Goal: Feedback & Contribution: Contribute content

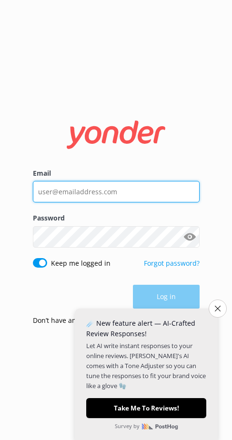
click at [160, 191] on input "Email" at bounding box center [116, 191] width 167 height 21
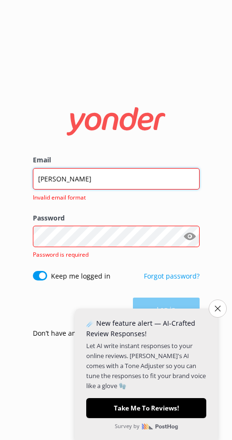
click at [81, 180] on input "[PERSON_NAME]" at bounding box center [116, 178] width 167 height 21
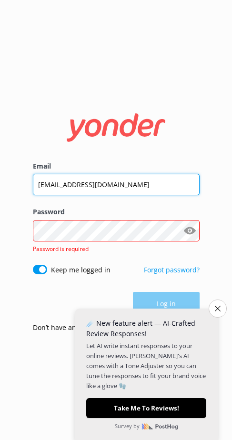
type input "[EMAIL_ADDRESS][DOMAIN_NAME]"
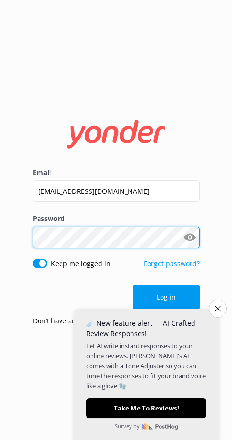
click button "Log in" at bounding box center [166, 297] width 67 height 24
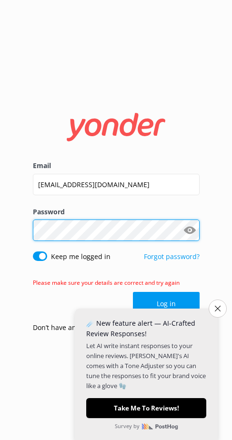
click at [0, 218] on html "Email [EMAIL_ADDRESS][DOMAIN_NAME] Password Show password Keep me logged in For…" at bounding box center [116, 220] width 232 height 440
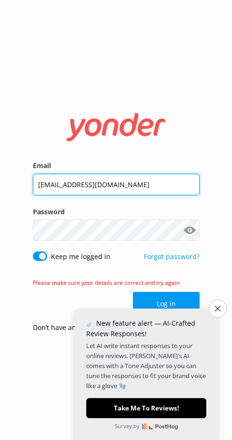
click at [133, 184] on input "[EMAIL_ADDRESS][DOMAIN_NAME]" at bounding box center [116, 184] width 167 height 21
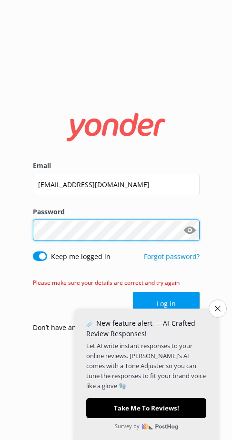
click at [0, 230] on html "Email [EMAIL_ADDRESS][DOMAIN_NAME] Password Show password Keep me logged in For…" at bounding box center [116, 220] width 232 height 440
click button "Log in" at bounding box center [166, 304] width 67 height 24
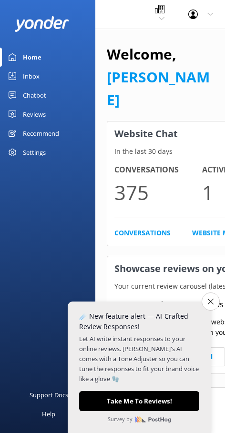
drag, startPoint x: 212, startPoint y: 298, endPoint x: 214, endPoint y: 339, distance: 41.0
click at [212, 298] on button "Close survey" at bounding box center [211, 302] width 18 height 18
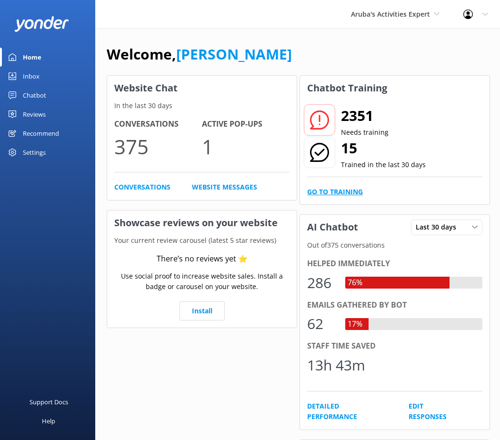
click at [232, 192] on link "Go to Training" at bounding box center [335, 192] width 56 height 10
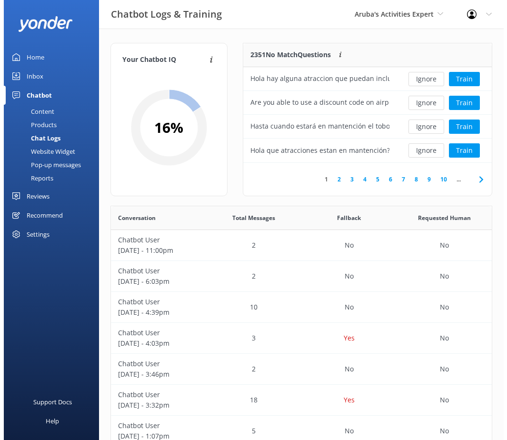
scroll to position [112, 242]
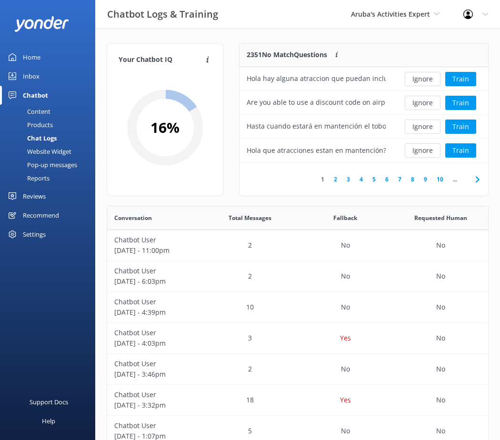
click at [43, 163] on div "Pop-up messages" at bounding box center [41, 164] width 71 height 13
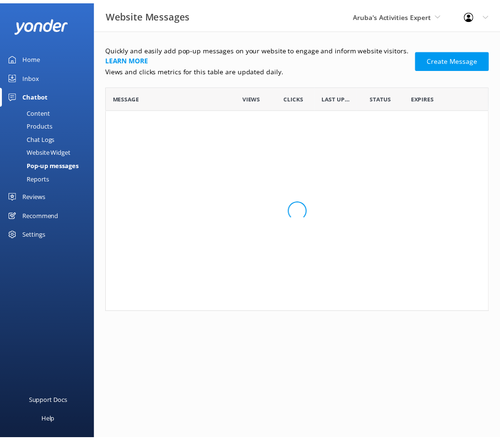
scroll to position [98, 382]
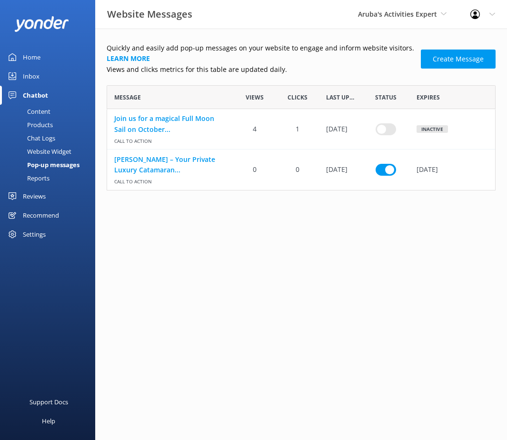
click at [52, 153] on div "Website Widget" at bounding box center [39, 151] width 66 height 13
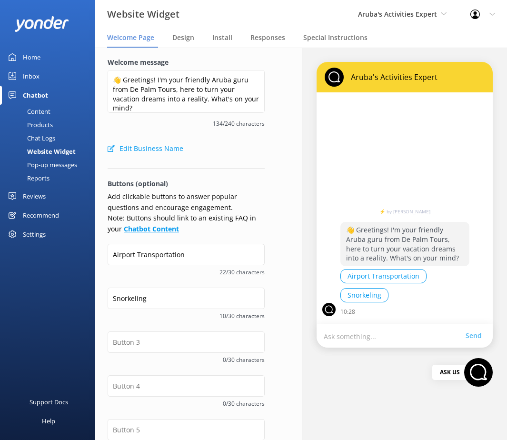
click at [149, 233] on b "Chatbot Content" at bounding box center [151, 228] width 55 height 9
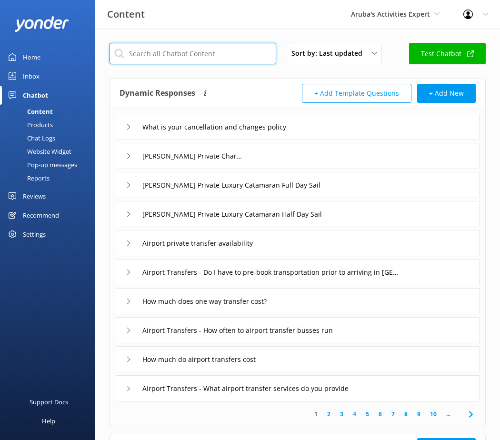
click at [180, 56] on input "text" at bounding box center [193, 53] width 167 height 21
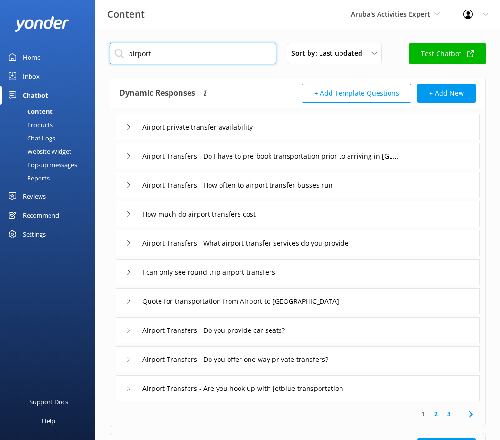
type input "airport"
click at [232, 416] on icon at bounding box center [471, 414] width 11 height 11
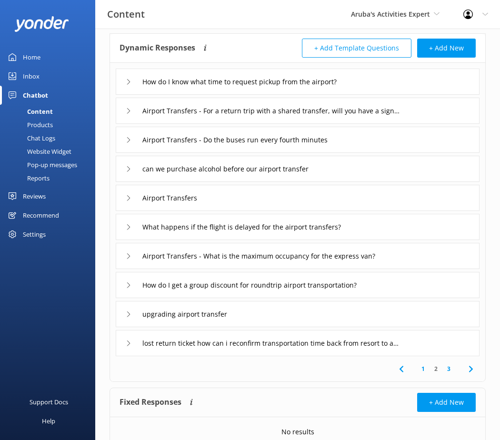
scroll to position [87, 0]
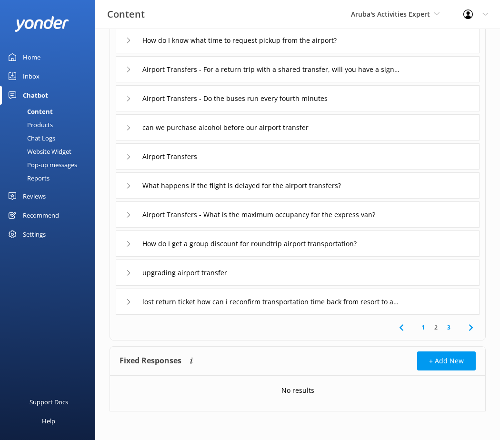
click at [232, 332] on icon at bounding box center [471, 327] width 11 height 11
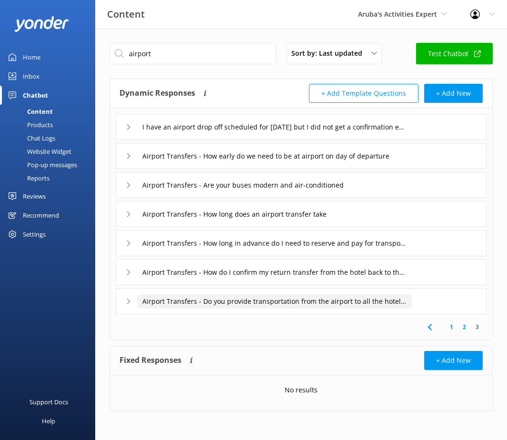
click at [232, 305] on input "Airport Transfers - Do you provide transportation from the airport to all the h…" at bounding box center [274, 301] width 275 height 14
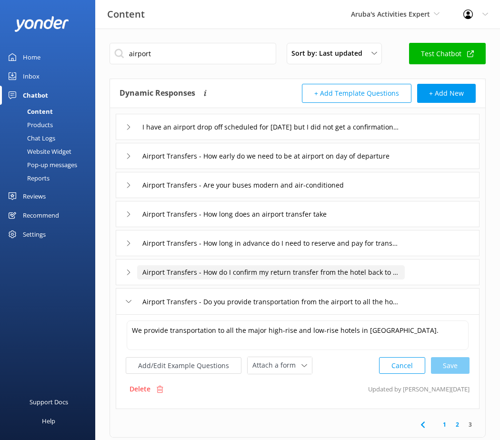
click at [232, 268] on input "Airport Transfers - How do I confirm my return transfer from the hotel back to …" at bounding box center [271, 272] width 268 height 14
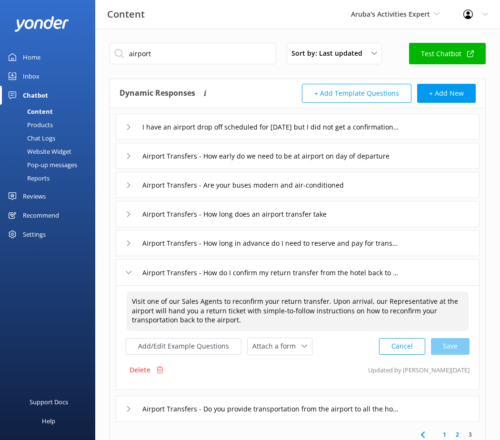
drag, startPoint x: 243, startPoint y: 320, endPoint x: 103, endPoint y: 297, distance: 142.0
click at [103, 297] on div "airport Sort by: Last updated Title (A-Z) Last updated Test Chatbot Dynamic Res…" at bounding box center [297, 288] width 405 height 519
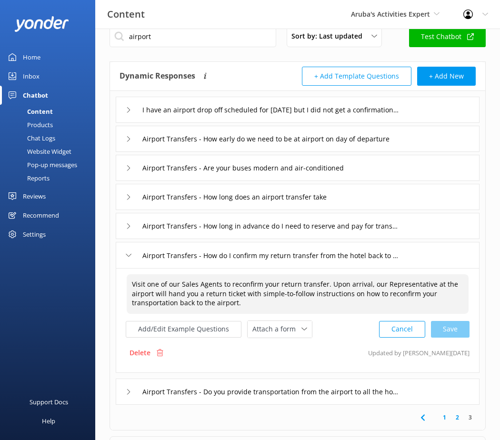
scroll to position [48, 0]
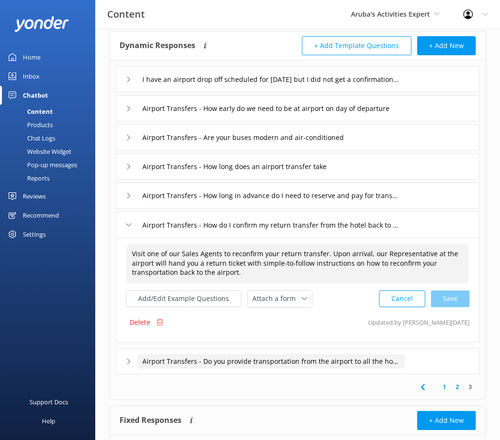
click at [232, 368] on input "Airport Transfers - Do you provide transportation from the airport to all the h…" at bounding box center [271, 362] width 268 height 14
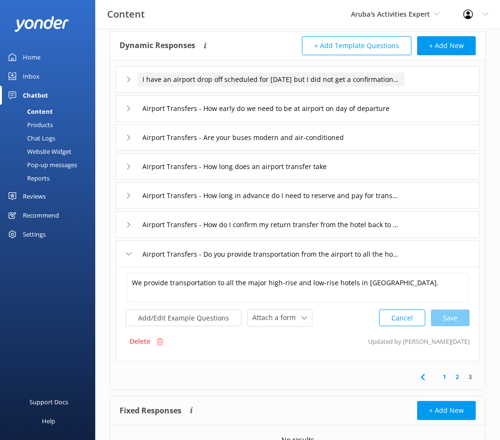
click at [232, 74] on input "I have an airport drop off scheduled for [DATE] but I did not get a confirmatio…" at bounding box center [271, 79] width 268 height 14
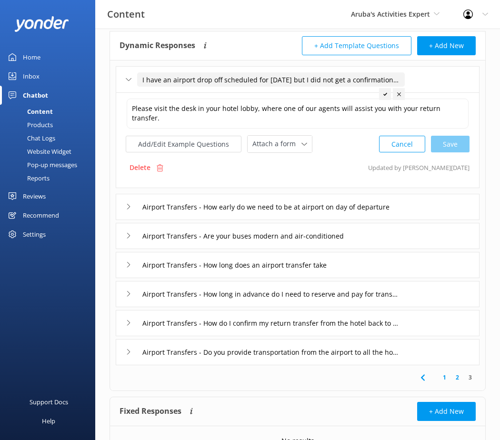
click at [141, 82] on input "I have an airport drop off scheduled for [DATE] but I did not get a confirmatio…" at bounding box center [271, 79] width 268 height 14
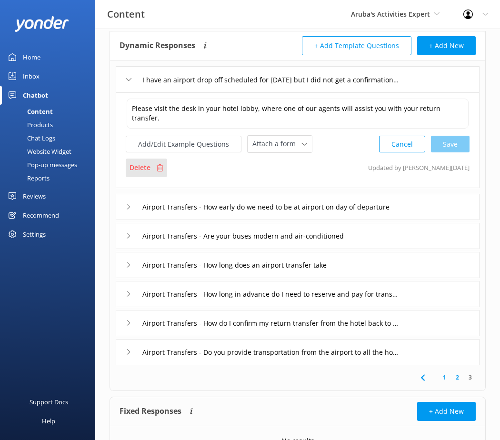
click at [147, 174] on div "Delete" at bounding box center [146, 168] width 41 height 18
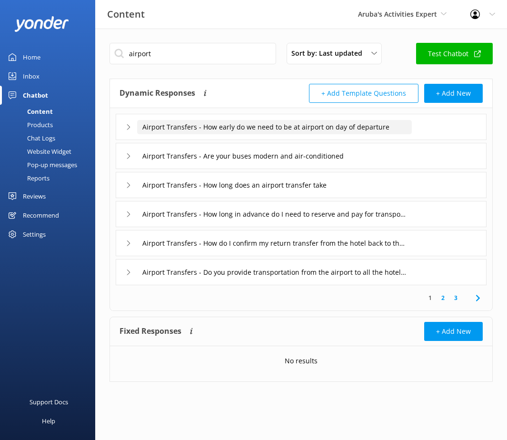
click at [232, 133] on input "Airport Transfers - How early do we need to be at airport on day of departure" at bounding box center [274, 127] width 275 height 14
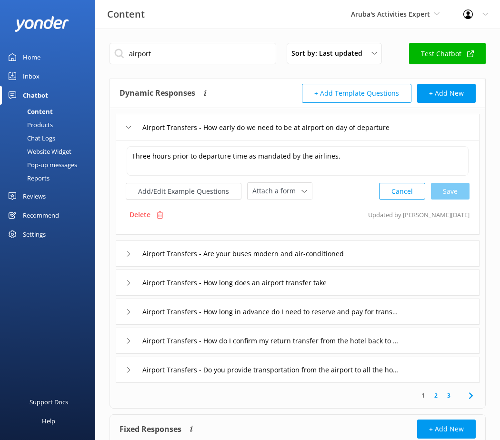
click at [232, 254] on div "Airport Transfers - Are your buses modern and air-conditioned" at bounding box center [298, 254] width 364 height 26
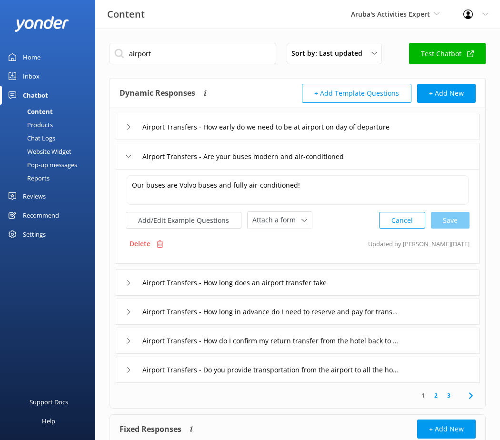
click at [232, 281] on div "Airport Transfers - How long does an airport transfer take" at bounding box center [298, 283] width 364 height 26
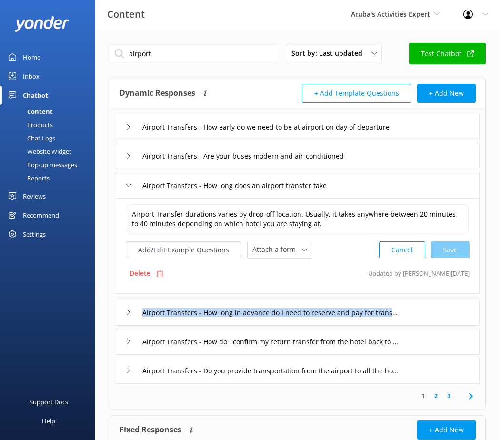
click at [232, 317] on div "Airport Transfers - How long in advance do I need to reserve and pay for transp…" at bounding box center [298, 313] width 364 height 26
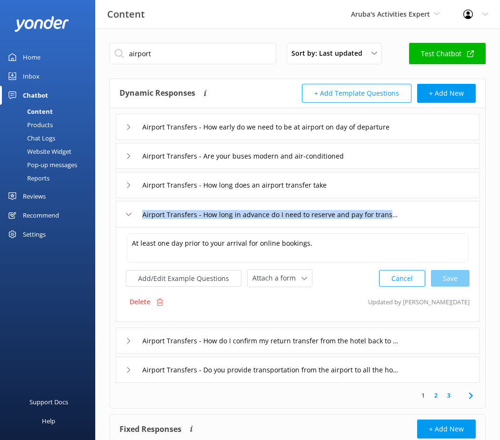
click at [232, 397] on icon at bounding box center [471, 395] width 11 height 11
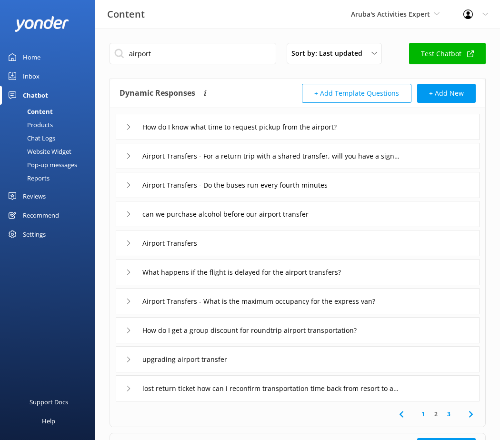
click at [232, 127] on div "How do I know what time to request pickup from the airport?" at bounding box center [298, 127] width 364 height 26
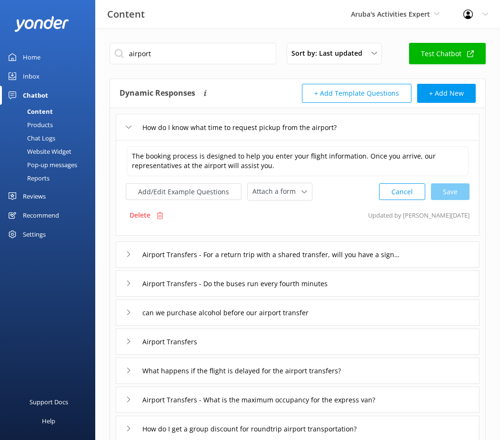
drag, startPoint x: 145, startPoint y: 216, endPoint x: 504, endPoint y: 35, distance: 401.9
click at [145, 216] on p "Delete" at bounding box center [140, 215] width 21 height 10
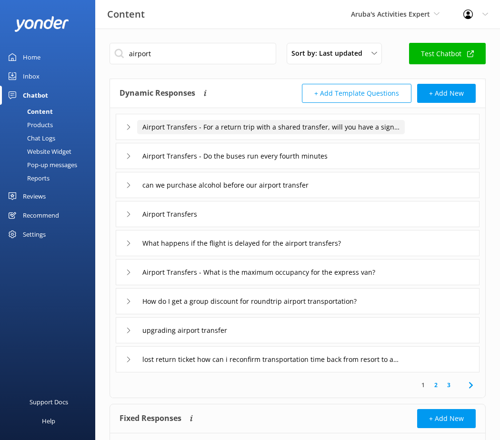
click at [232, 130] on input "Airport Transfers - For a return trip with a shared transfer, will you have a s…" at bounding box center [271, 127] width 268 height 14
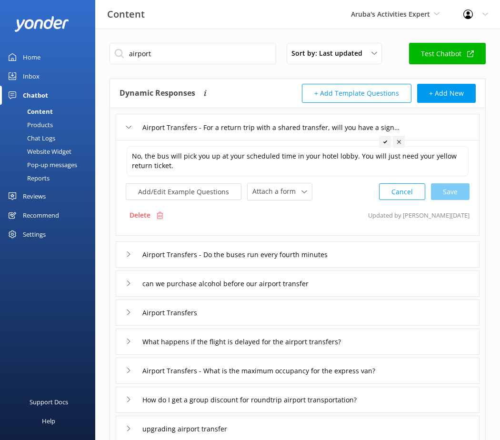
click at [232, 262] on div "Airport Transfers - Do the buses run every fourth minutes" at bounding box center [240, 255] width 229 height 16
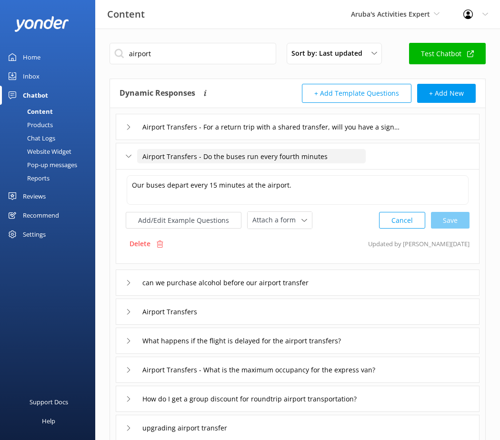
click at [205, 158] on input "Airport Transfers - Do the buses run every fourth minutes" at bounding box center [251, 156] width 229 height 14
drag, startPoint x: 203, startPoint y: 158, endPoint x: 469, endPoint y: 160, distance: 266.4
click at [232, 160] on div "Airport Transfers - Do the buses run every fourth minutes" at bounding box center [298, 156] width 364 height 26
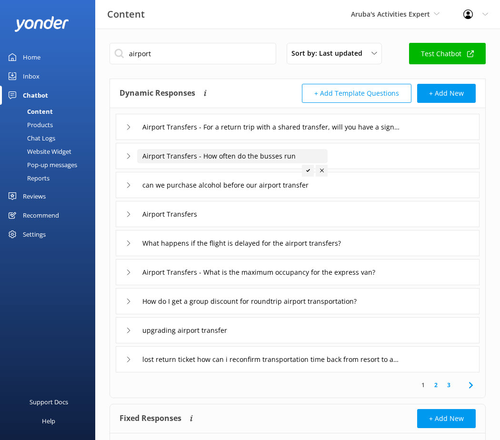
type input "Airport Transfers - How often do the busses run"
click at [232, 166] on div at bounding box center [308, 171] width 12 height 12
click at [36, 110] on div "Content" at bounding box center [29, 111] width 47 height 13
click at [232, 156] on input "Airport Transfers - How often do the busses run" at bounding box center [232, 156] width 191 height 14
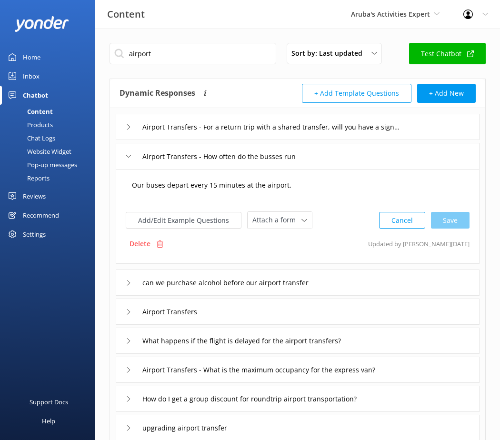
click at [232, 189] on textarea "Our buses depart every 15 minutes at the airport." at bounding box center [298, 190] width 342 height 30
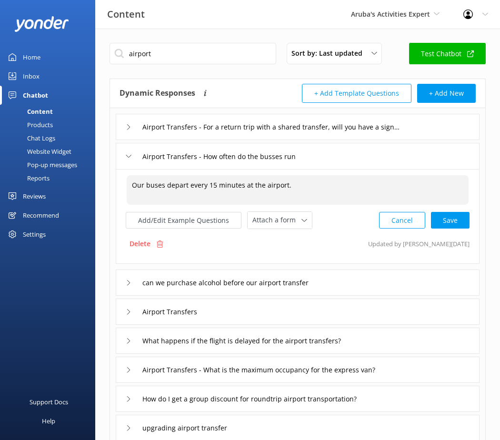
click at [182, 183] on textarea "Our buses depart every 15 minutes at the airport." at bounding box center [298, 190] width 342 height 30
click at [187, 186] on textarea "Our buses depart every 15 minutes at the airport." at bounding box center [298, 190] width 342 height 30
drag, startPoint x: 388, startPoint y: 183, endPoint x: 358, endPoint y: 208, distance: 38.6
click at [232, 183] on textarea "Our buses depart approximately every 15 minutes at the airport." at bounding box center [298, 190] width 342 height 30
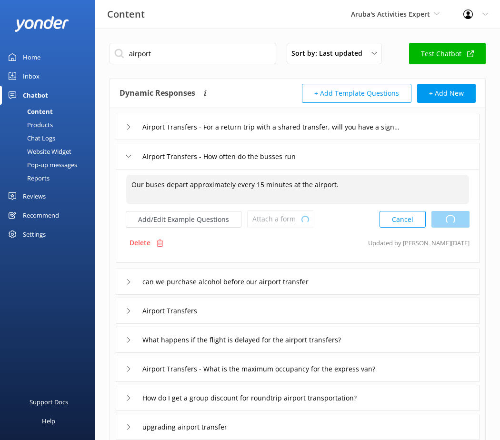
click at [232, 221] on div "Cancel Loading.." at bounding box center [425, 220] width 90 height 18
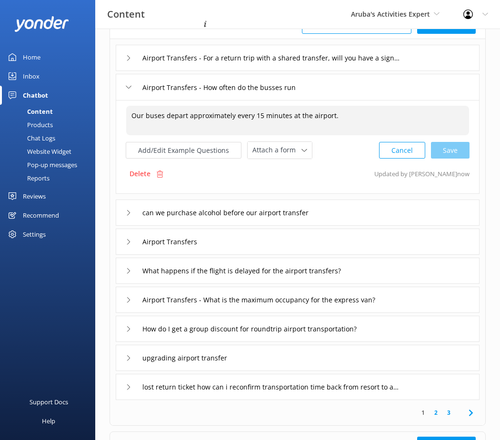
scroll to position [143, 0]
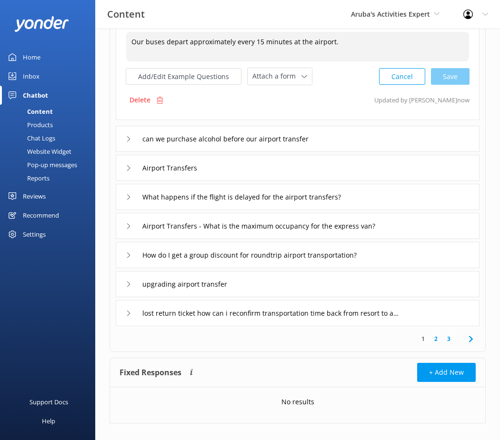
type textarea "Our buses depart approximately every 15 minutes at the airport."
click at [232, 129] on div "can we purchase alcohol before our airport transfer" at bounding box center [298, 139] width 364 height 26
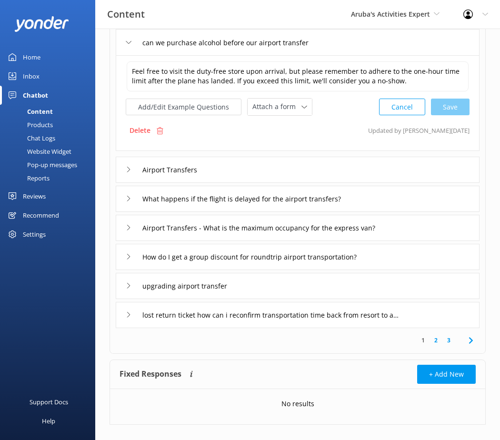
click at [232, 172] on div "Airport Transfers" at bounding box center [298, 170] width 364 height 26
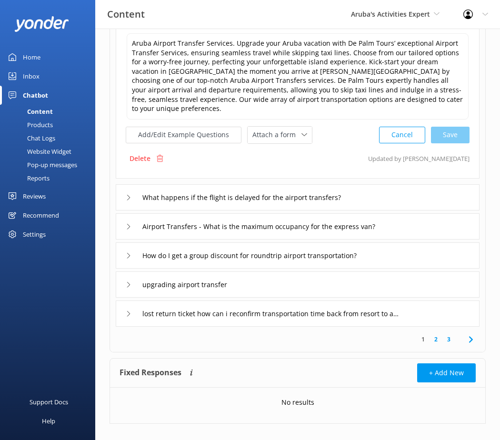
scroll to position [203, 0]
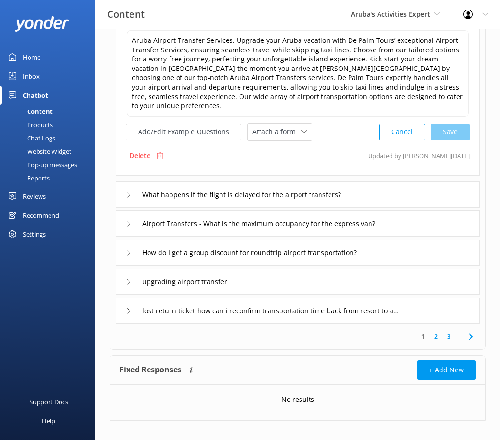
click at [232, 332] on link "3" at bounding box center [449, 336] width 13 height 9
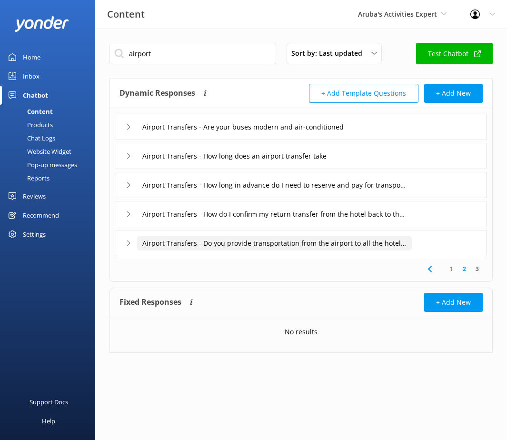
click at [232, 246] on input "Airport Transfers - Do you provide transportation from the airport to all the h…" at bounding box center [274, 243] width 275 height 14
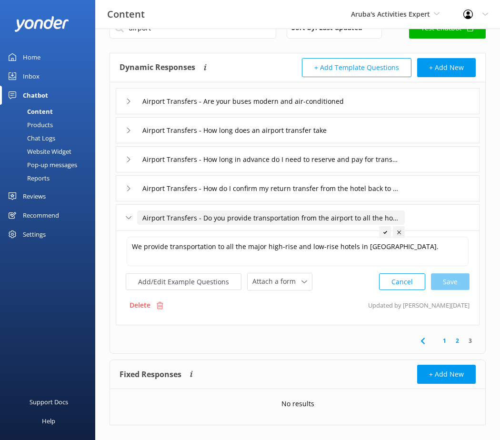
scroll to position [40, 0]
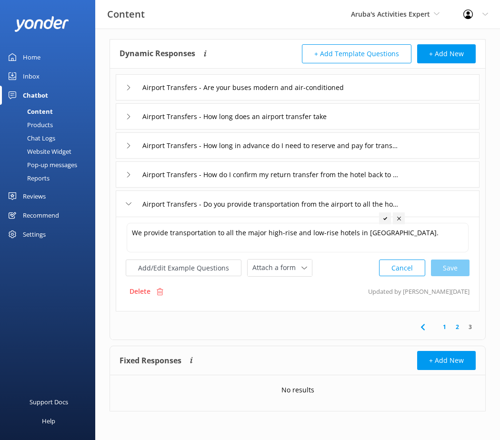
click at [232, 327] on link "1" at bounding box center [444, 327] width 13 height 9
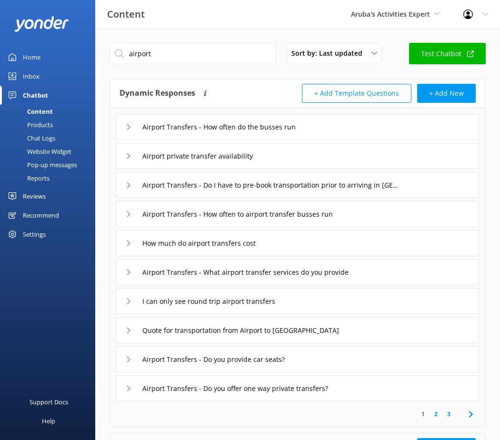
click at [232, 416] on icon at bounding box center [471, 414] width 11 height 11
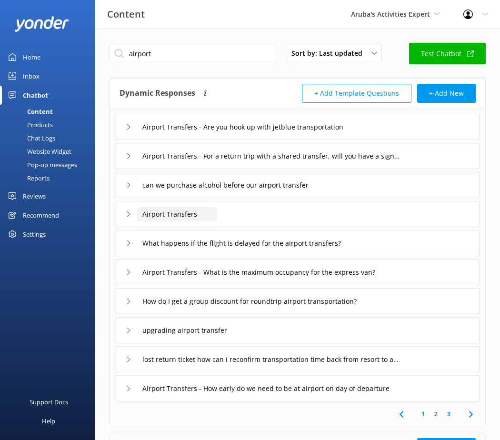
click at [208, 215] on input "Airport Transfers" at bounding box center [177, 214] width 80 height 14
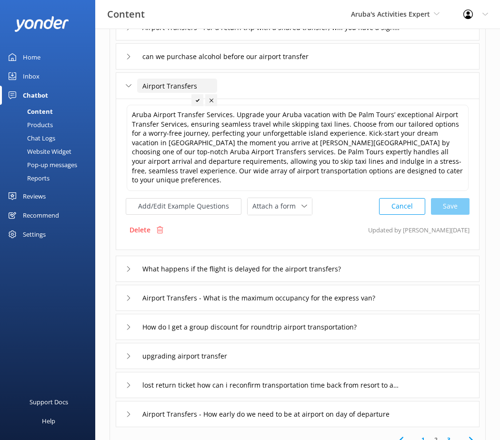
scroll to position [143, 0]
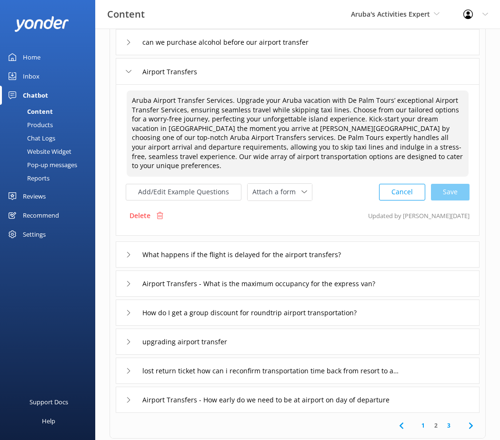
drag, startPoint x: 134, startPoint y: 101, endPoint x: 448, endPoint y: 163, distance: 320.4
click at [232, 163] on textarea "Aruba Airport Transfer Services. Upgrade your Aruba vacation with De Palm Tours…" at bounding box center [298, 134] width 342 height 86
click at [232, 135] on textarea "Aruba Airport Transfer Services. Upgrade your Aruba vacation with De Palm Tours…" at bounding box center [298, 134] width 342 height 86
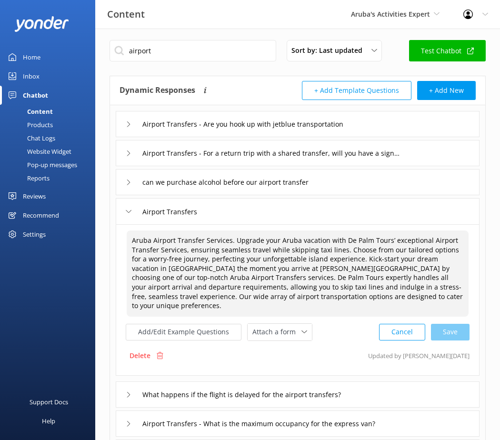
scroll to position [0, 0]
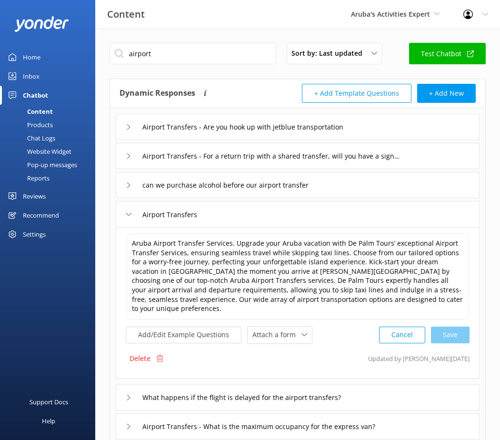
click at [40, 236] on div "Settings" at bounding box center [34, 234] width 23 height 19
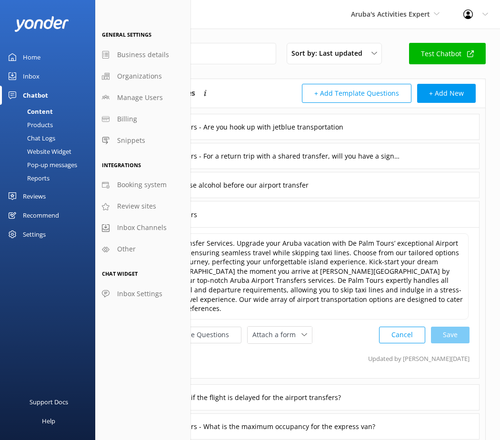
click at [232, 364] on div "Aruba Airport Transfer Services. Upgrade your Aruba vacation with De Palm Tours…" at bounding box center [298, 303] width 364 height 152
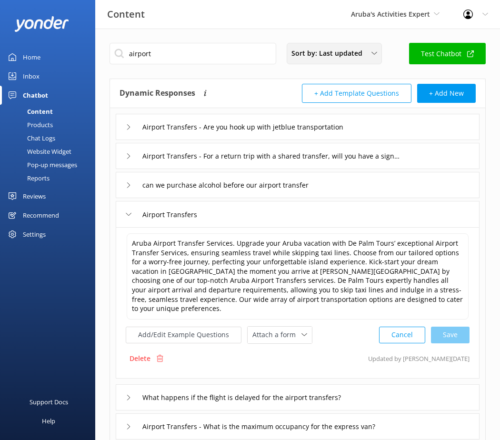
click at [232, 53] on span "Sort by: Last updated" at bounding box center [330, 53] width 77 height 10
click at [232, 75] on link "Title (A-Z)" at bounding box center [334, 76] width 94 height 19
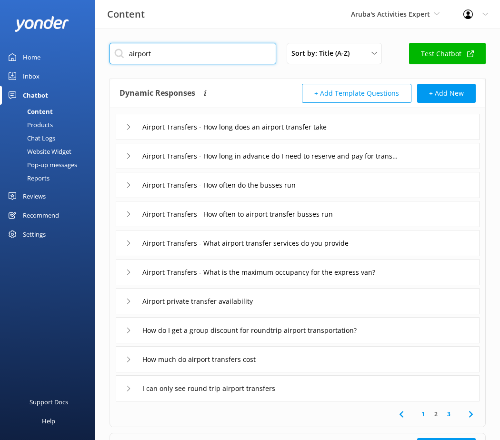
drag, startPoint x: 194, startPoint y: 50, endPoint x: -2, endPoint y: 50, distance: 196.3
click at [0, 50] on html "Content Aruba's Activities Expert De [GEOGRAPHIC_DATA] The Captain [PERSON_NAME…" at bounding box center [250, 263] width 500 height 527
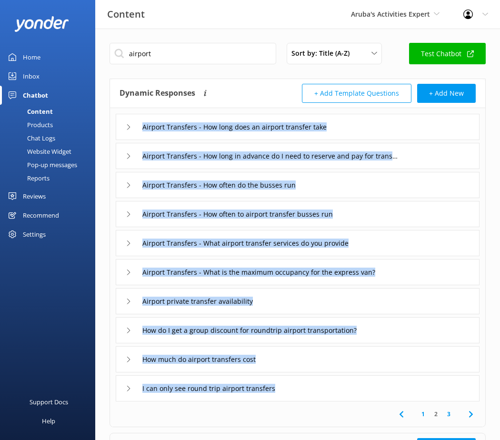
drag, startPoint x: 119, startPoint y: 114, endPoint x: 399, endPoint y: 392, distance: 394.6
click at [232, 392] on div "Airport Transfers - How long does an airport transfer take Airport Transfers - …" at bounding box center [297, 255] width 375 height 294
copy div
click at [232, 132] on div "Airport Transfers - How long does an airport transfer take" at bounding box center [298, 127] width 364 height 26
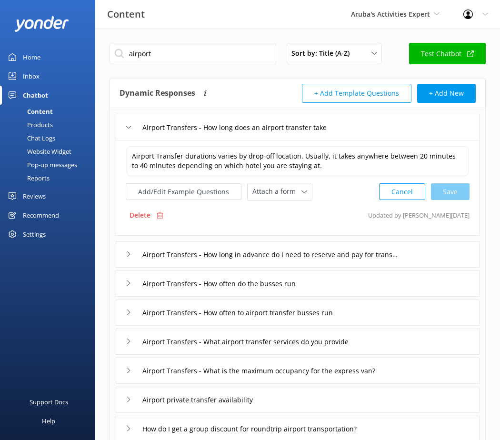
click at [232, 130] on div "Airport Transfers - How long does an airport transfer take" at bounding box center [298, 127] width 364 height 26
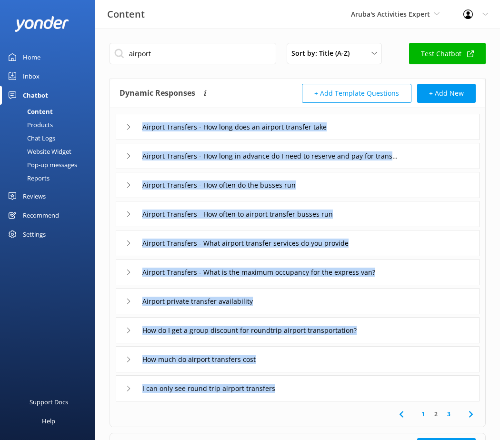
drag, startPoint x: 112, startPoint y: 110, endPoint x: 469, endPoint y: 398, distance: 458.5
click at [232, 398] on div "Airport Transfers - How long does an airport transfer take Airport Transfers - …" at bounding box center [297, 255] width 375 height 294
copy div
click at [232, 72] on div "airport Sort by: Title (A-Z) Title (A-Z) Last updated Test Chatbot Dynamic Resp…" at bounding box center [297, 278] width 405 height 498
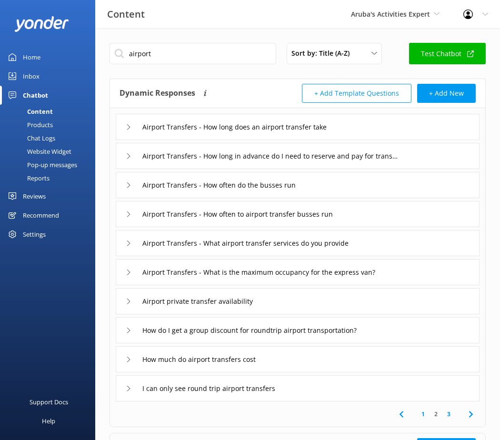
click at [232, 416] on link "1" at bounding box center [423, 414] width 13 height 9
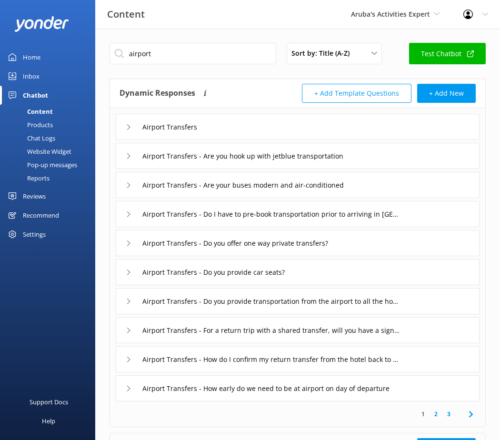
click at [232, 415] on link "3" at bounding box center [449, 414] width 13 height 9
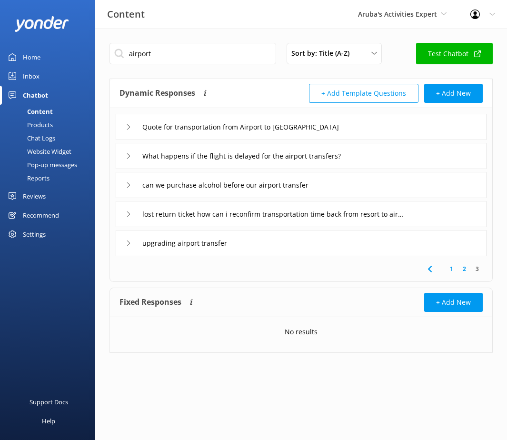
click at [53, 112] on link "Content" at bounding box center [51, 111] width 90 height 13
click at [41, 121] on div "Products" at bounding box center [29, 124] width 47 height 13
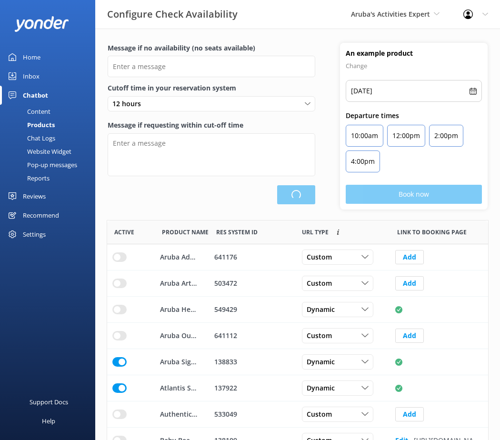
scroll to position [279, 374]
click at [31, 114] on div "Content" at bounding box center [28, 111] width 45 height 13
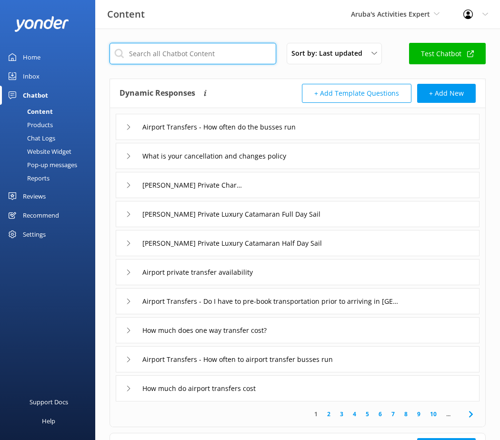
click at [195, 59] on input "text" at bounding box center [193, 53] width 167 height 21
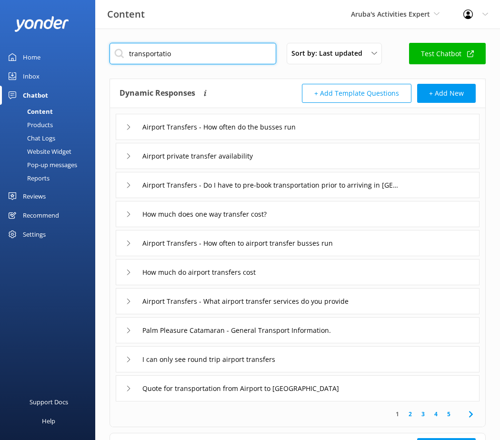
type input "transportation"
type input "Airport Transfers - Do I have to pre-book transportation prior to arriving in […"
type input "Quote for transportation from Airport to [GEOGRAPHIC_DATA]"
type input "Airport Transfers - Are you hook up with jetblue transportation"
type input "Aruba SeaWorld Glass Sided Tour - Is transportation included in the Aruba Seawo…"
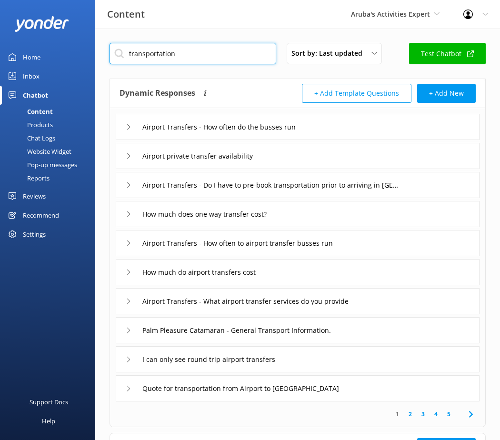
type input "Sorry, I'm not asking about De [GEOGRAPHIC_DATA]. I'm asking about transportati…"
type input "Starlight Magic Sail - Full Moon - Is transportation provided?"
type input "How do I get a group discount for roundtrip airport transportation?"
type input "lost return ticket how can i reconfirm transportation time back from resort to …"
type input "We have a free transportation with Depalm included in our Costco travel reserva…"
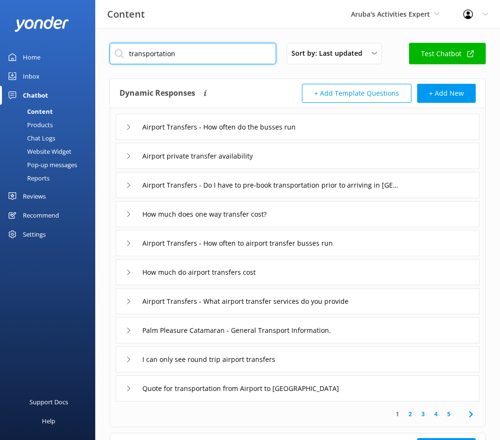
type input "De [GEOGRAPHIC_DATA] Aruba - If I have my own transportation, can I go to [GEOG…"
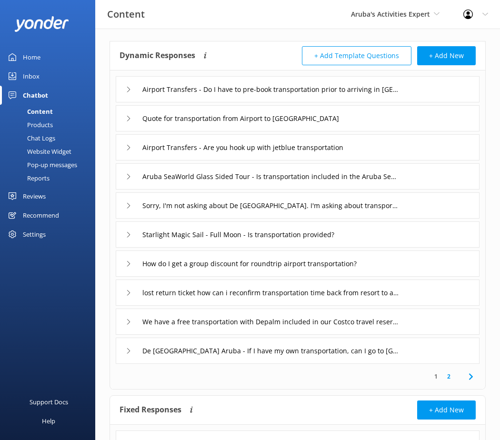
scroll to position [89, 0]
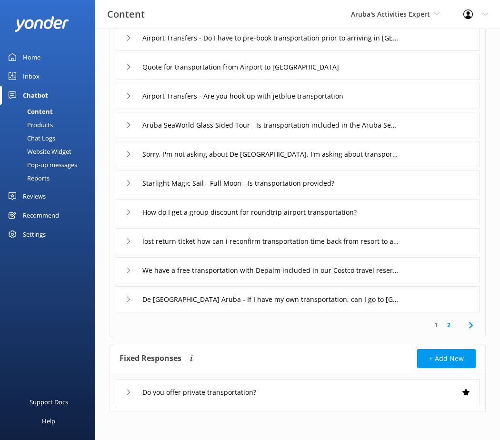
click at [232, 324] on icon at bounding box center [471, 325] width 11 height 11
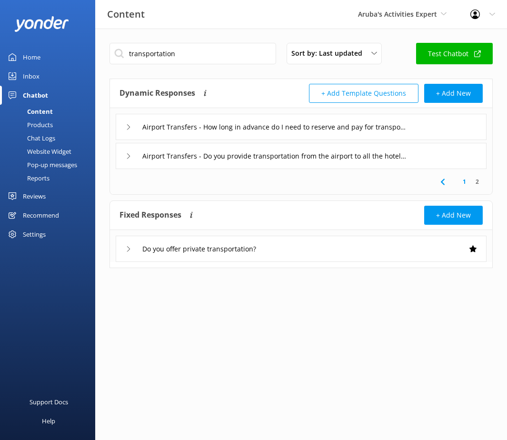
click at [232, 299] on html "Content Aruba's Activities Expert De [GEOGRAPHIC_DATA] The Captain [PERSON_NAME…" at bounding box center [253, 220] width 507 height 440
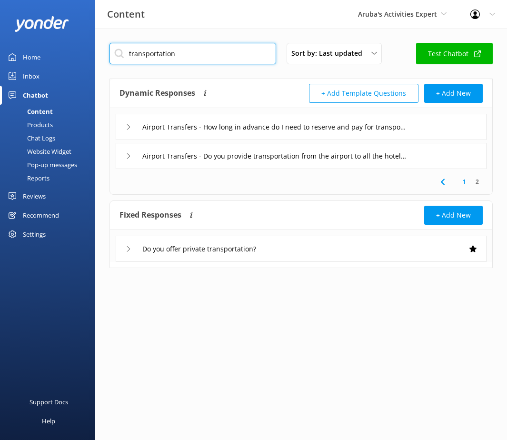
click at [183, 58] on input "transportation" at bounding box center [193, 53] width 167 height 21
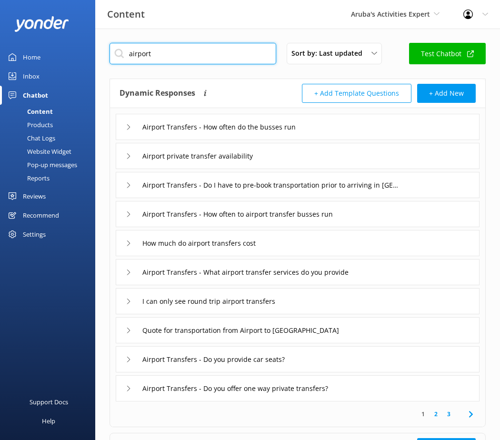
click at [0, 40] on html "Content Aruba's Activities Expert De [GEOGRAPHIC_DATA] The Captain [PERSON_NAME…" at bounding box center [250, 263] width 500 height 527
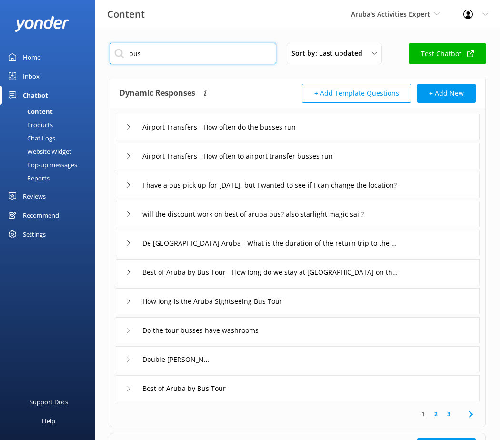
type input "bus"
click at [232, 417] on link "2" at bounding box center [436, 414] width 13 height 9
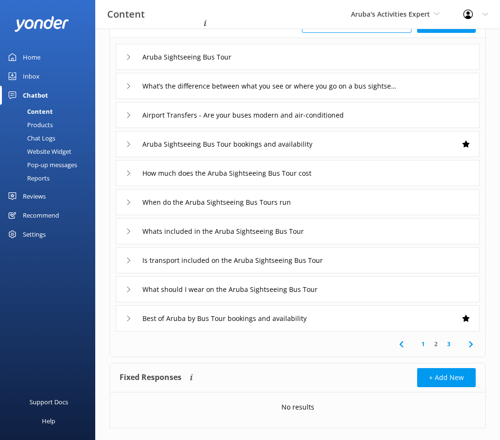
scroll to position [87, 0]
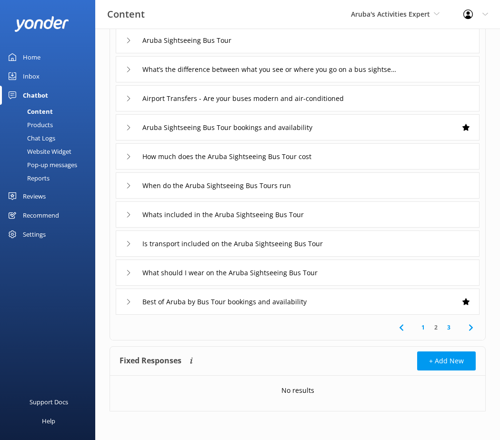
click at [232, 325] on icon at bounding box center [471, 327] width 11 height 11
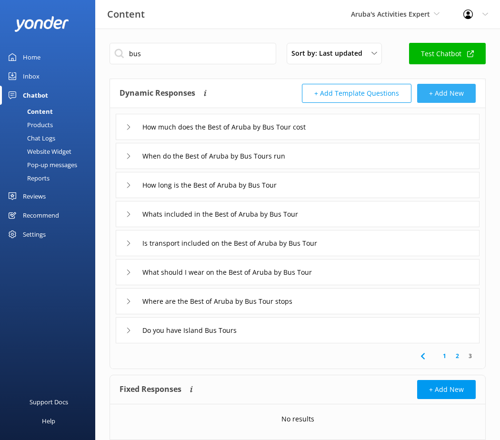
click at [232, 91] on button "+ Add New" at bounding box center [446, 93] width 59 height 19
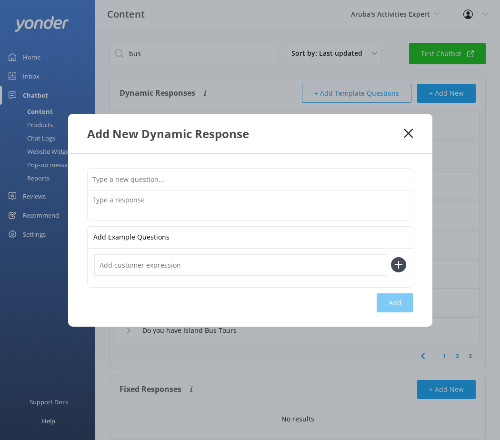
click at [149, 183] on input "text" at bounding box center [250, 179] width 325 height 21
drag, startPoint x: 217, startPoint y: 178, endPoint x: -2, endPoint y: 168, distance: 219.4
click at [0, 168] on html "Content Aruba's Activities Expert De [GEOGRAPHIC_DATA] The Captain [PERSON_NAME…" at bounding box center [250, 234] width 500 height 469
paste input "What is De Palm Tours' Airport Transfer service?"
type input "What is De Palm Tours' Airport Transfer service?"
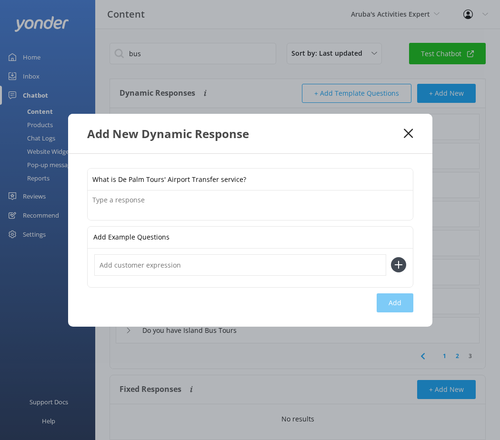
click at [214, 201] on textarea at bounding box center [250, 206] width 325 height 30
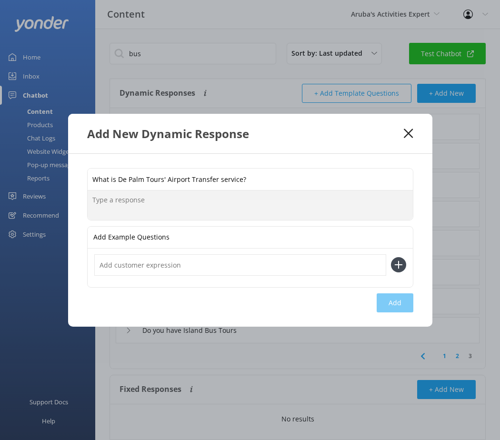
paste textarea "It's a convenient, safe, and comfortable transportation option from [GEOGRAPHIC…"
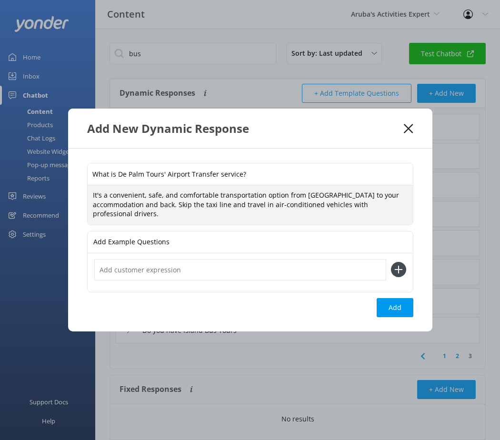
click at [232, 237] on div "Add Example Questions" at bounding box center [250, 243] width 325 height 22
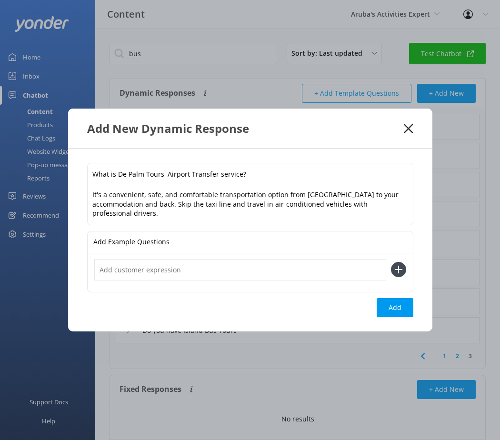
drag, startPoint x: 94, startPoint y: 195, endPoint x: 102, endPoint y: 195, distance: 8.1
click at [94, 194] on textarea "It's a convenient, safe, and comfortable transportation option from [GEOGRAPHIC…" at bounding box center [250, 205] width 325 height 40
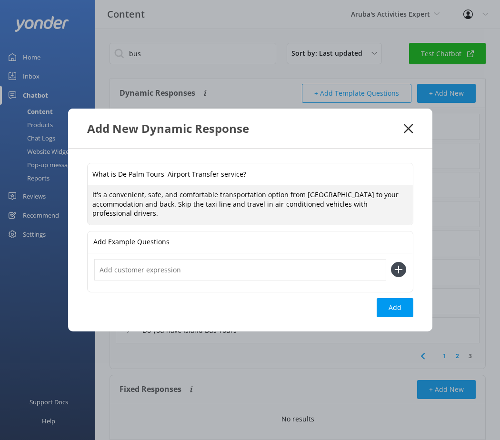
click at [132, 221] on textarea "It's a convenient, safe, and comfortable transportation option from [GEOGRAPHIC…" at bounding box center [250, 205] width 325 height 40
click at [183, 214] on textarea "It's a convenient, safe, and comfortable transportation option from [GEOGRAPHIC…" at bounding box center [250, 205] width 325 height 40
paste textarea "You can book directly through the chatbot by providing your arrival and departu…"
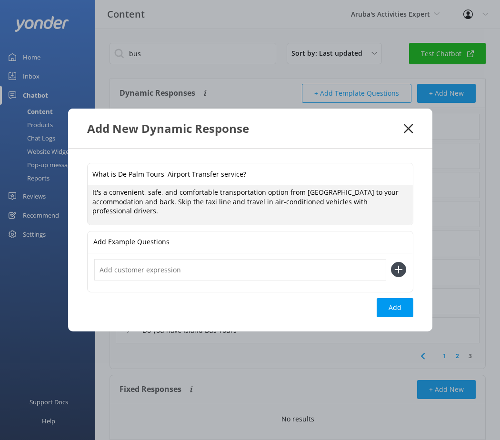
scroll to position [0, 0]
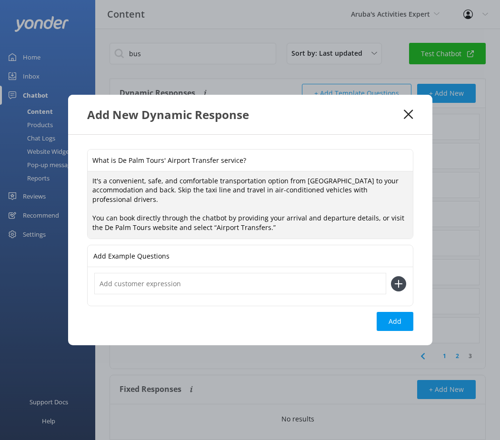
click at [166, 217] on textarea "It's a convenient, safe, and comfortable transportation option from [GEOGRAPHIC…" at bounding box center [250, 206] width 325 height 68
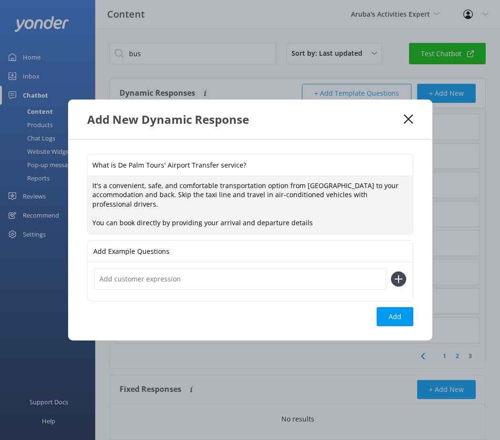
click at [232, 223] on textarea "It's a convenient, safe, and comfortable transportation option from [GEOGRAPHIC…" at bounding box center [250, 205] width 325 height 58
paste textarea "[URL][DOMAIN_NAME]"
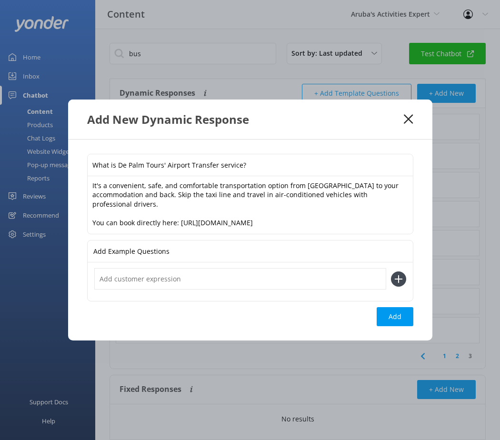
click at [232, 216] on textarea "It's a convenient, safe, and comfortable transportation option from [GEOGRAPHIC…" at bounding box center [250, 205] width 325 height 58
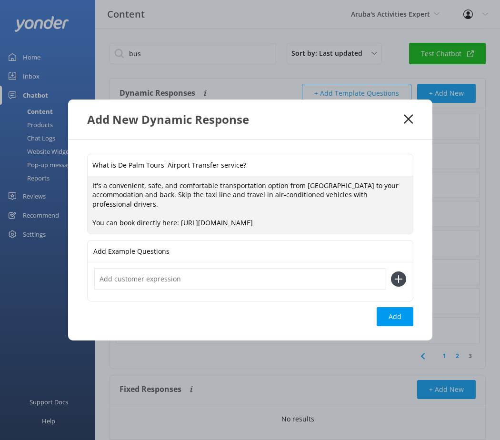
click at [232, 227] on textarea "It's a convenient, safe, and comfortable transportation option from [GEOGRAPHIC…" at bounding box center [250, 205] width 325 height 58
click at [170, 202] on textarea "It's a convenient, safe, and comfortable transportation option from [GEOGRAPHIC…" at bounding box center [250, 205] width 325 height 58
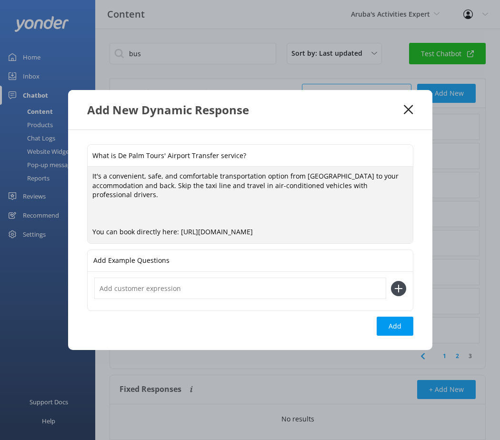
drag, startPoint x: 114, startPoint y: 204, endPoint x: 123, endPoint y: 200, distance: 10.3
click at [114, 203] on textarea "It's a convenient, safe, and comfortable transportation option from [GEOGRAPHIC…" at bounding box center [250, 205] width 325 height 77
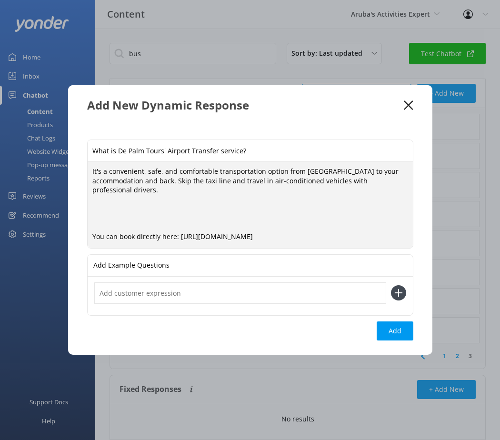
paste textarea "Price: $21.50 per person1 Vehicle Type: Air-conditioned coach Service Includes:…"
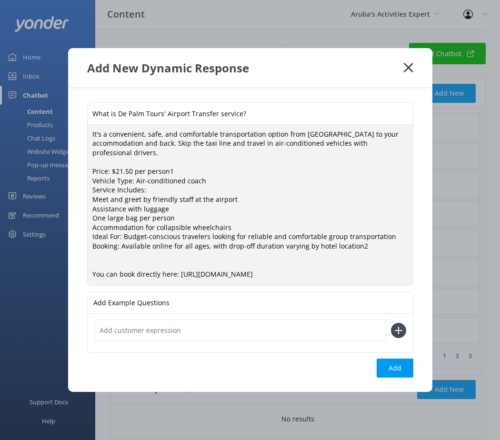
click at [191, 171] on textarea "It's a convenient, safe, and comfortable transportation option from [GEOGRAPHIC…" at bounding box center [250, 205] width 325 height 161
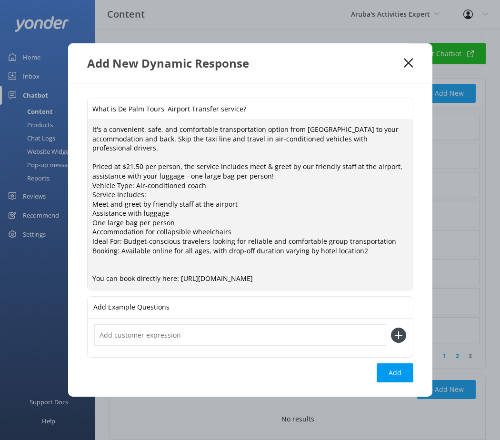
click at [232, 176] on textarea "It's a convenient, safe, and comfortable transportation option from [GEOGRAPHIC…" at bounding box center [250, 205] width 325 height 170
drag, startPoint x: 287, startPoint y: 176, endPoint x: 181, endPoint y: 177, distance: 106.3
click at [181, 177] on textarea "It's a convenient, safe, and comfortable transportation option from [GEOGRAPHIC…" at bounding box center [250, 205] width 325 height 170
click at [232, 166] on textarea "It's a convenient, safe, and comfortable transportation option from [GEOGRAPHIC…" at bounding box center [250, 205] width 325 height 170
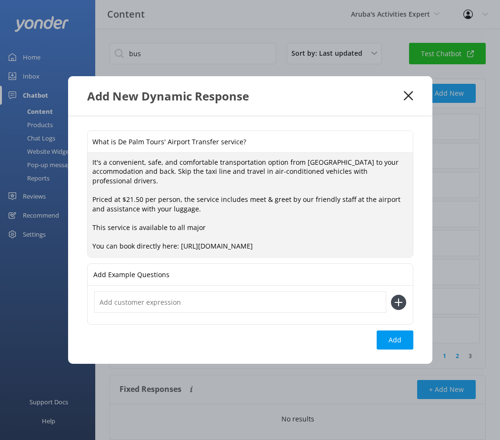
type textarea "It's a convenient, safe, and comfortable transportation option from [GEOGRAPHIC…"
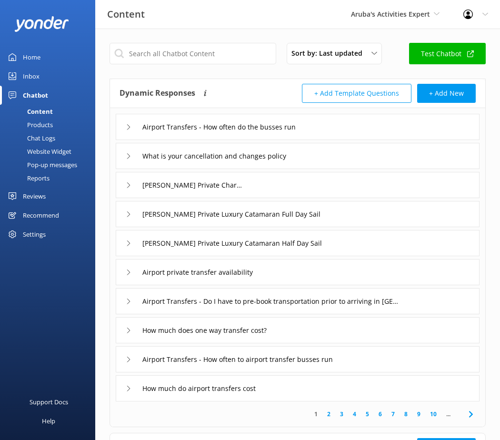
click at [41, 98] on div "Chatbot" at bounding box center [35, 95] width 25 height 19
click at [33, 99] on div "Chatbot" at bounding box center [35, 95] width 25 height 19
click at [42, 75] on link "Inbox" at bounding box center [47, 76] width 95 height 19
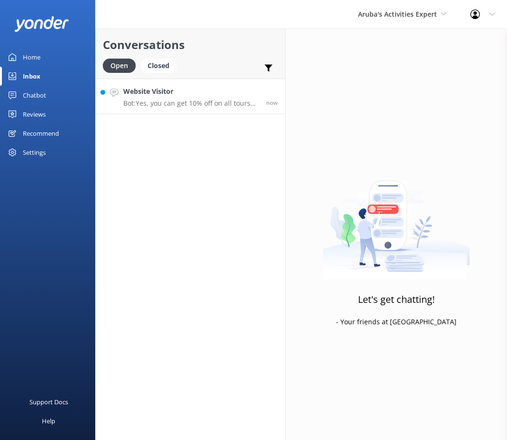
click at [150, 100] on p "Bot: Yes, you can get 10% off on all tours by using the code SAVE10 on the chec…" at bounding box center [191, 103] width 136 height 9
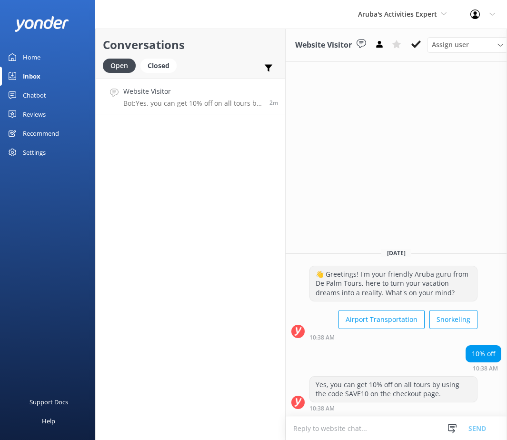
click at [33, 95] on div "Chatbot" at bounding box center [34, 95] width 23 height 19
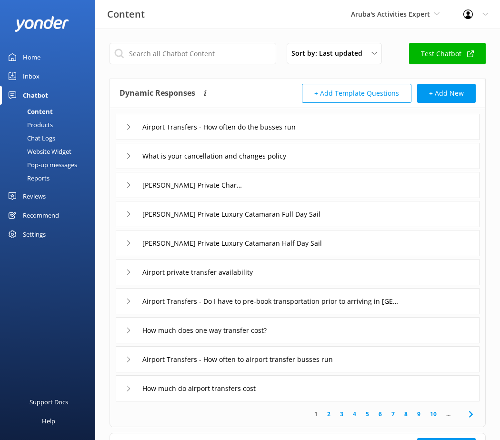
click at [39, 181] on div "Reports" at bounding box center [28, 178] width 44 height 13
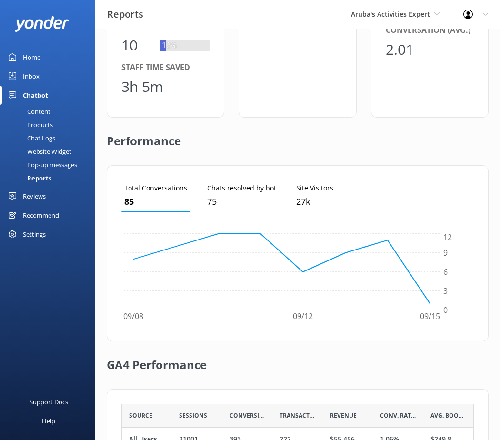
scroll to position [236, 0]
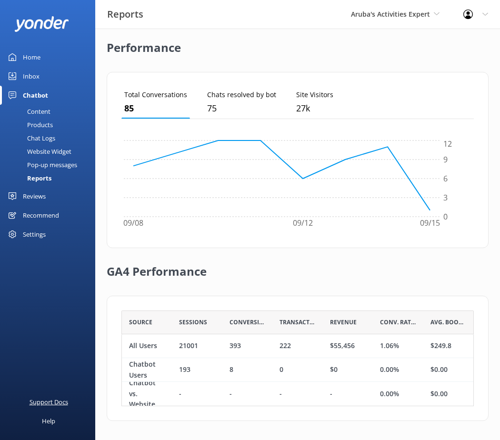
click at [59, 405] on div "Support Docs" at bounding box center [49, 402] width 39 height 19
